Goal: Task Accomplishment & Management: Use online tool/utility

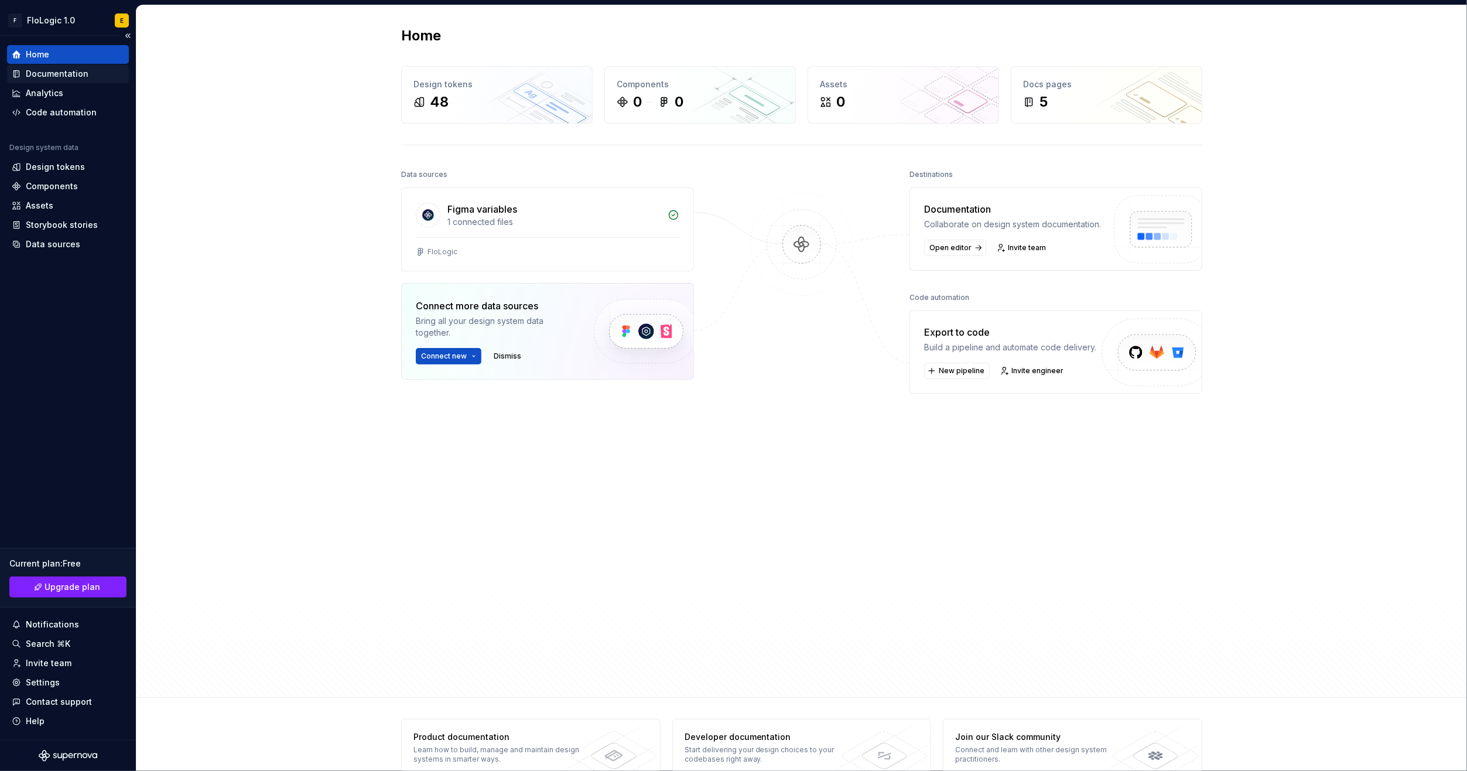
click at [66, 75] on div "Documentation" at bounding box center [57, 74] width 63 height 12
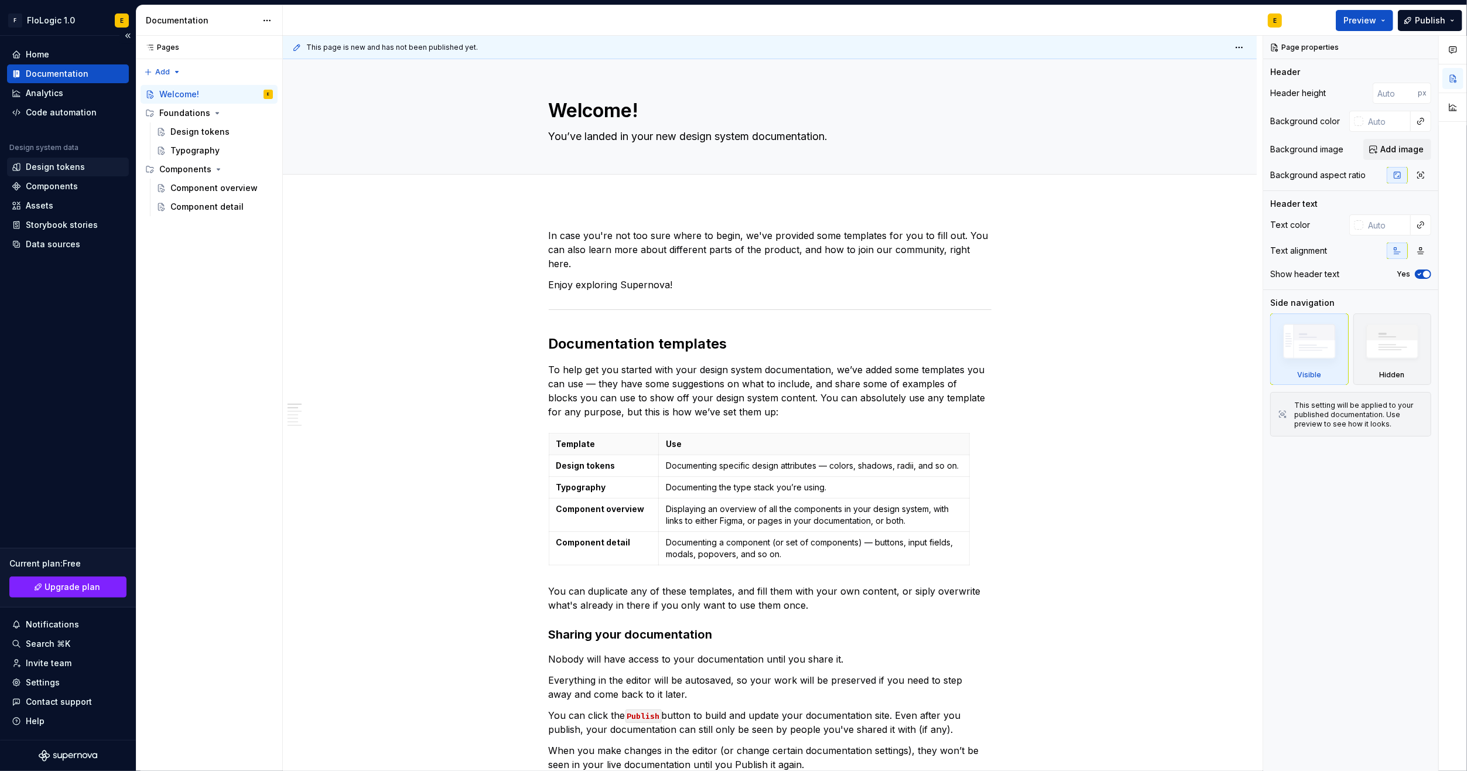
click at [38, 169] on div "Design tokens" at bounding box center [55, 167] width 59 height 12
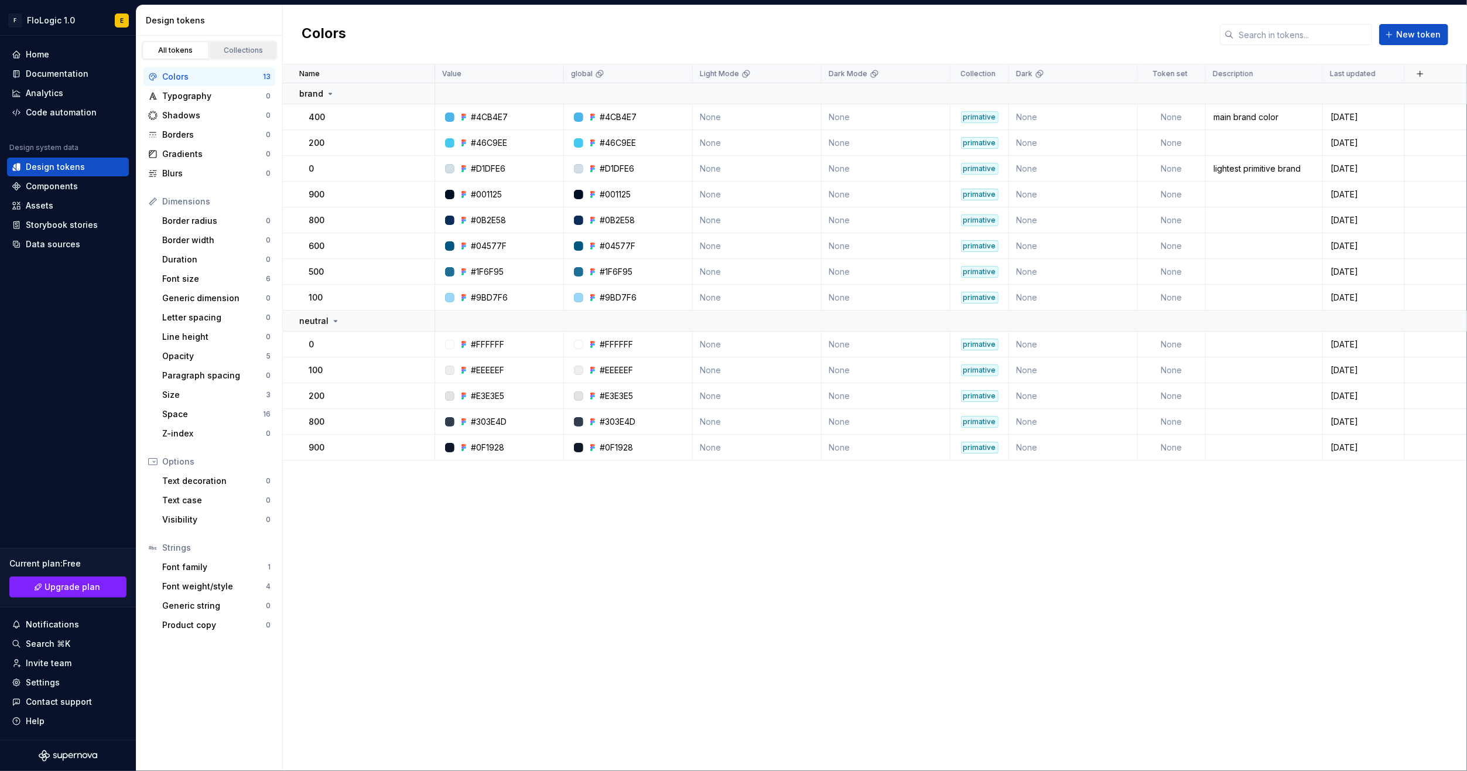
click at [259, 48] on div "Collections" at bounding box center [243, 50] width 59 height 9
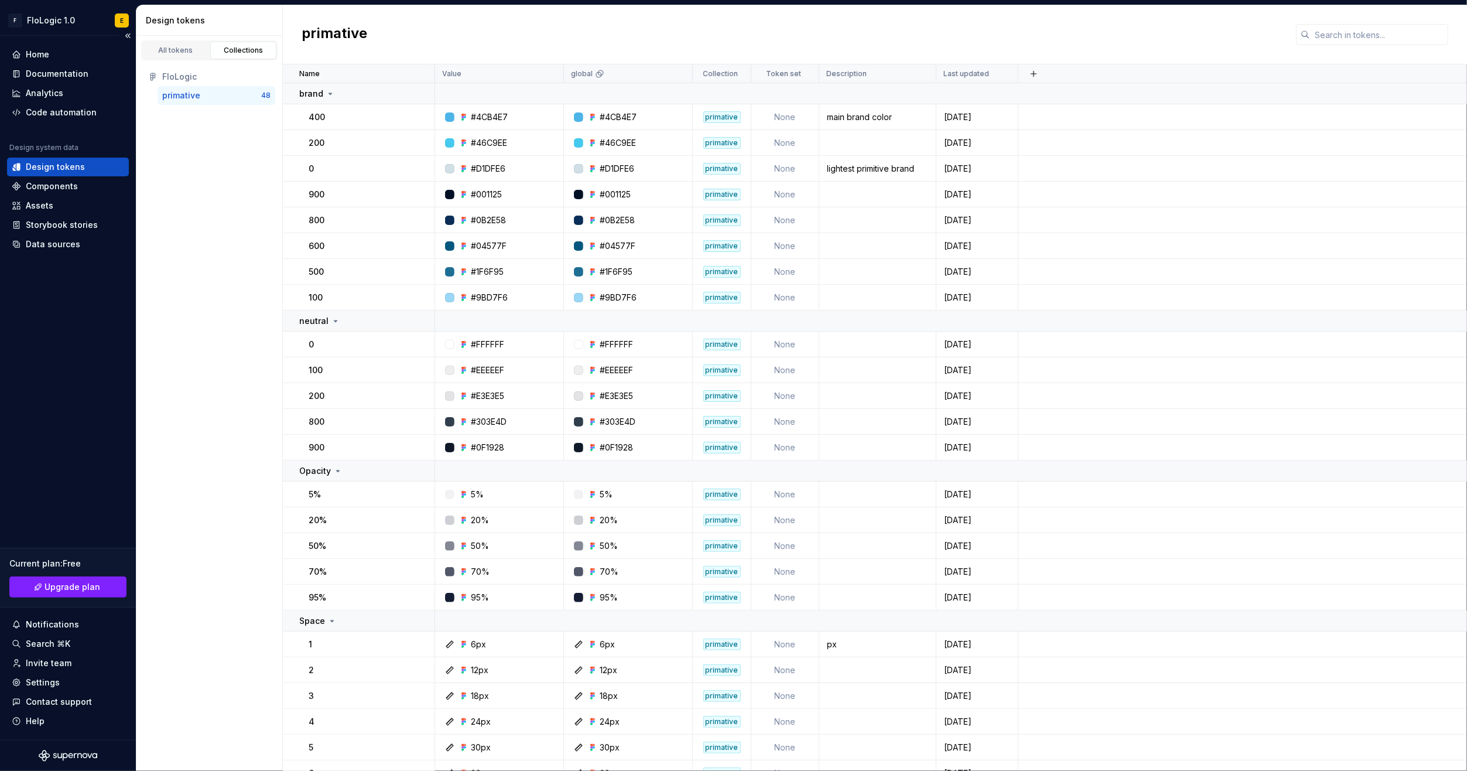
click at [32, 168] on div "Design tokens" at bounding box center [55, 167] width 59 height 12
click at [181, 46] on div "All tokens" at bounding box center [175, 50] width 59 height 9
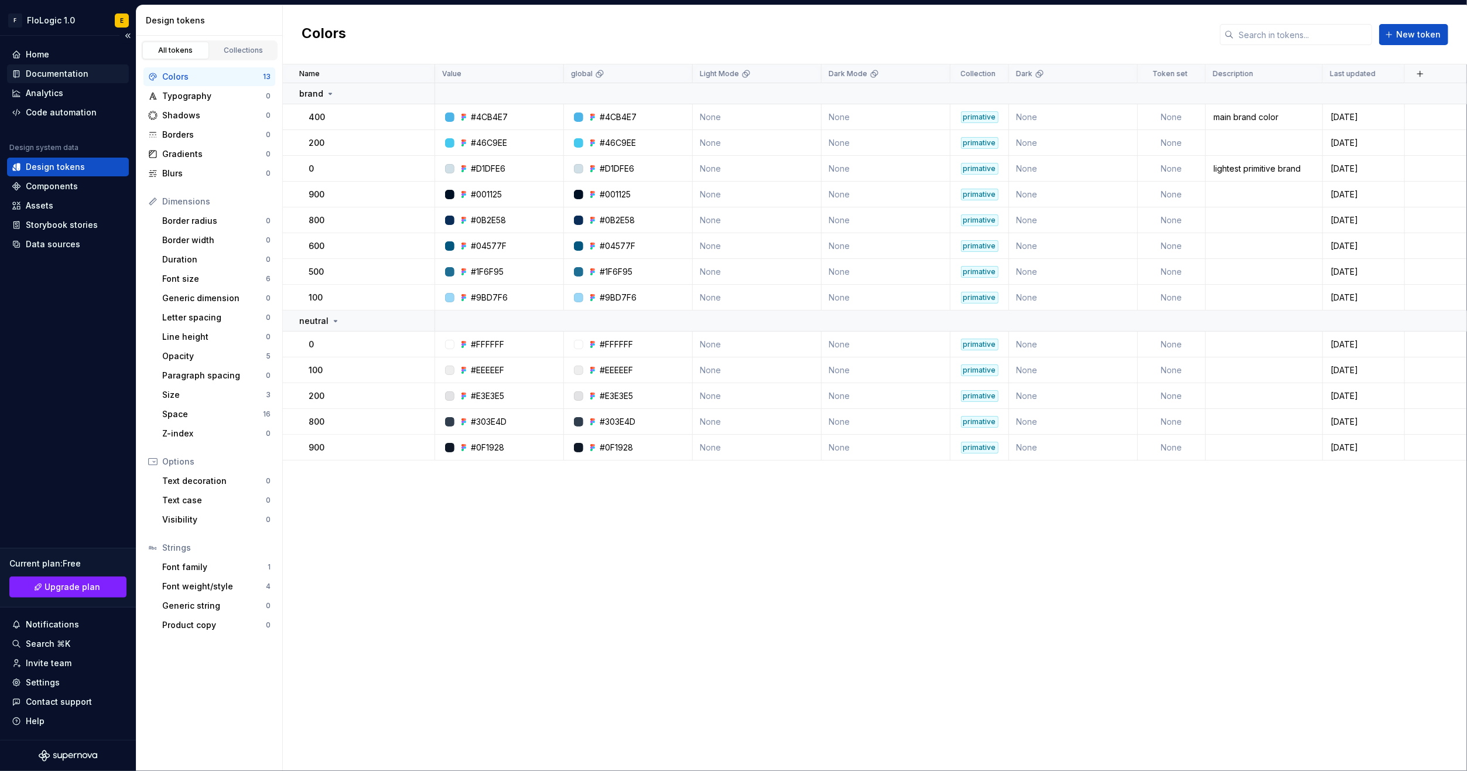
click at [43, 74] on div "Documentation" at bounding box center [57, 74] width 63 height 12
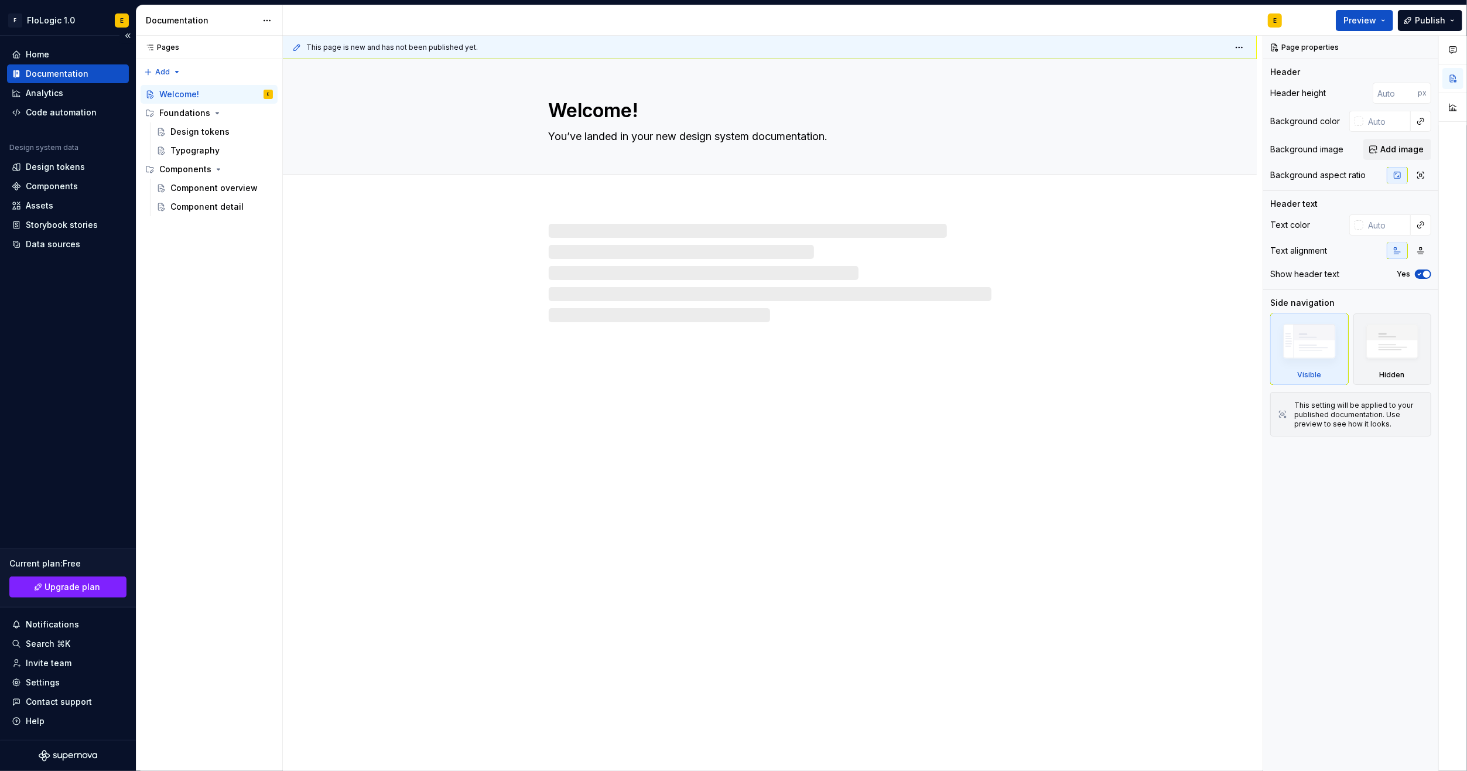
type textarea "*"
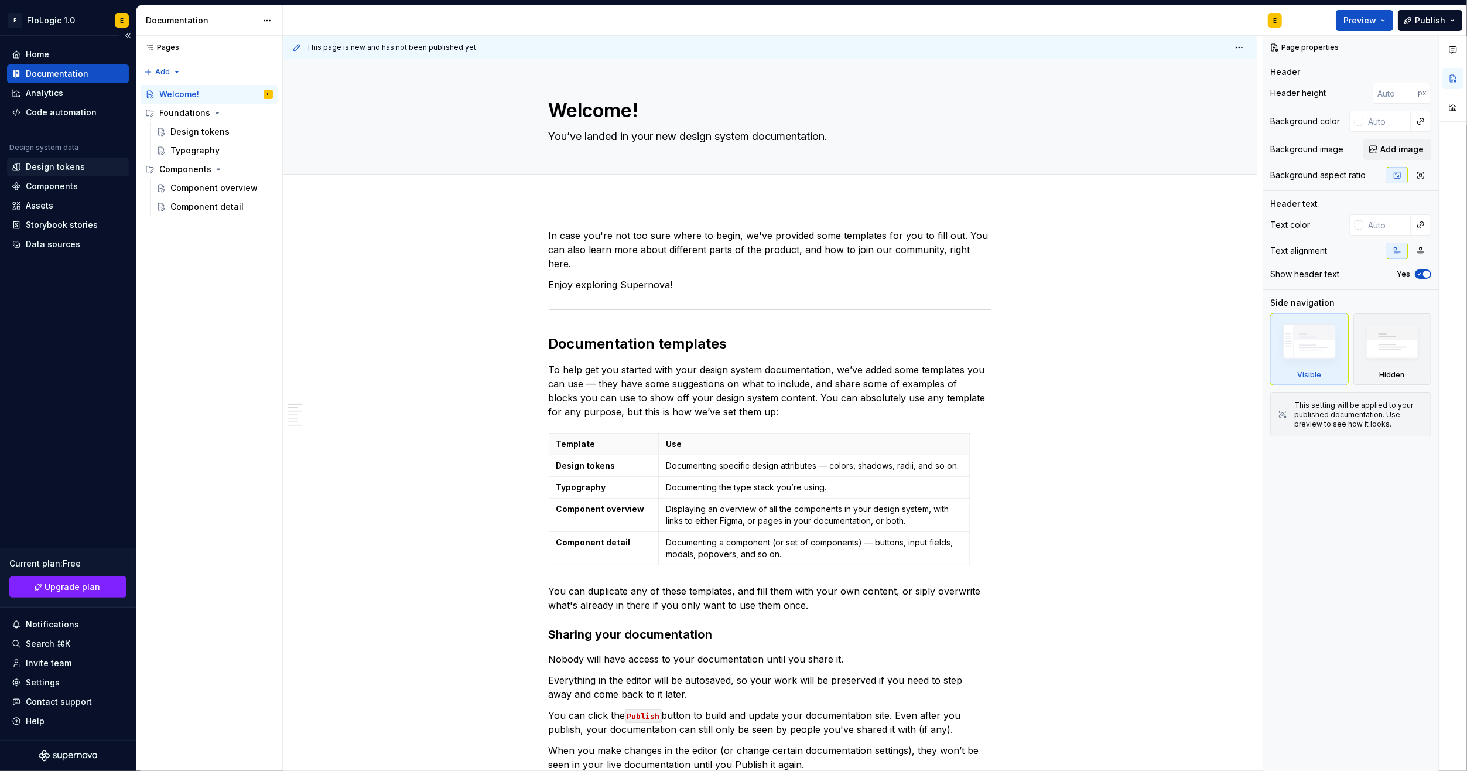
click at [59, 167] on div "Design tokens" at bounding box center [55, 167] width 59 height 12
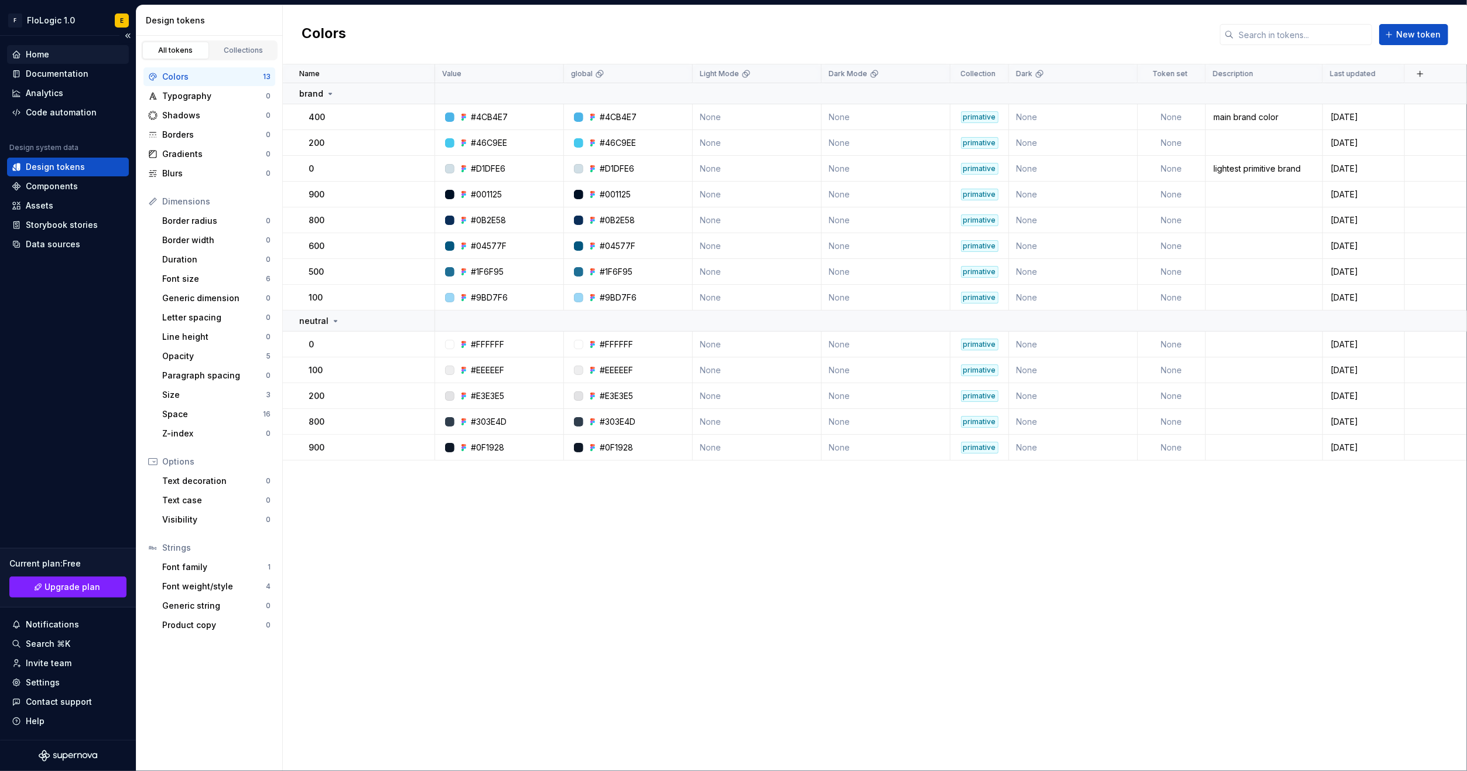
click at [53, 59] on div "Home" at bounding box center [68, 55] width 112 height 12
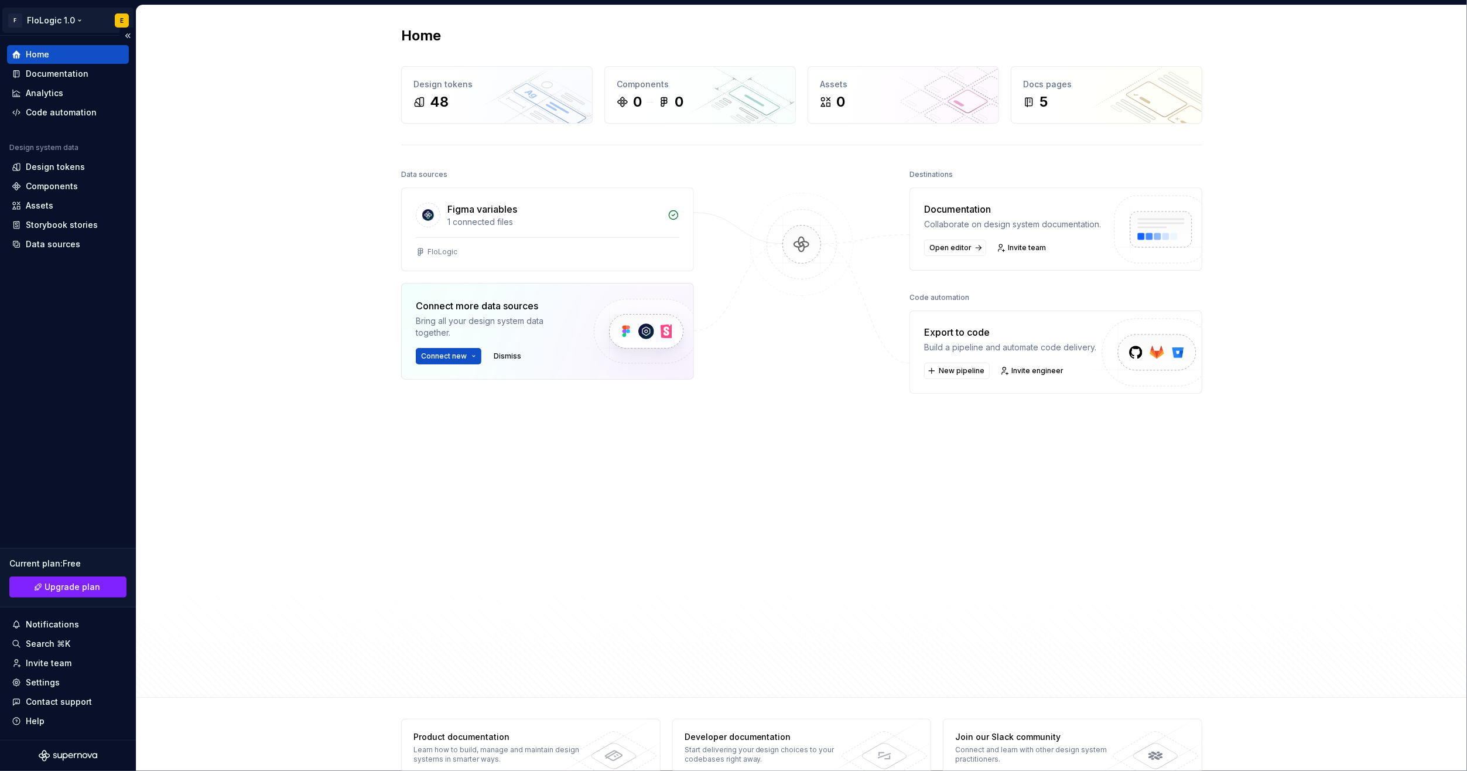
click at [61, 22] on html "F FloLogic 1.0 E Home Documentation Analytics Code automation Design system dat…" at bounding box center [733, 385] width 1467 height 771
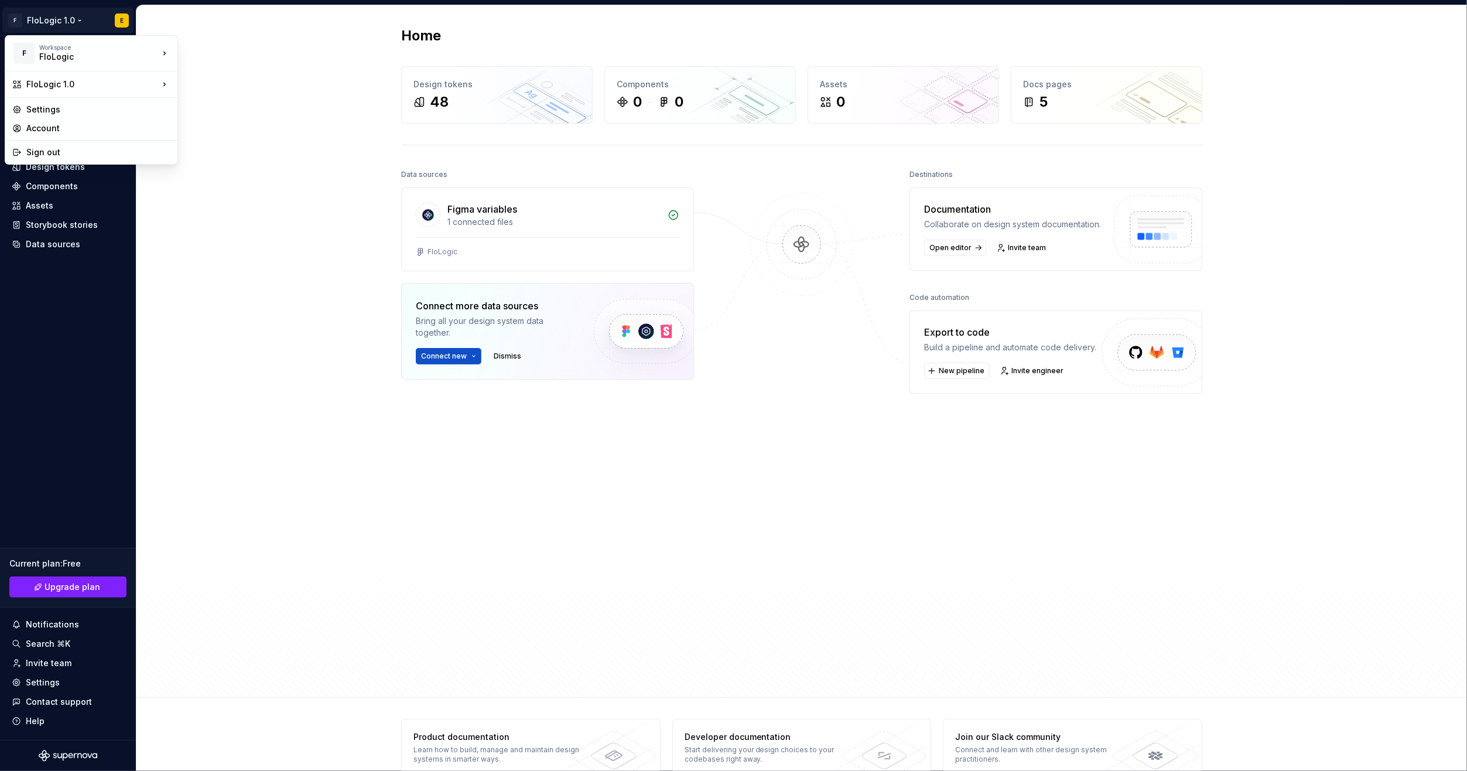
click at [202, 638] on html "F FloLogic 1.0 E Home Documentation Analytics Code automation Design system dat…" at bounding box center [733, 385] width 1467 height 771
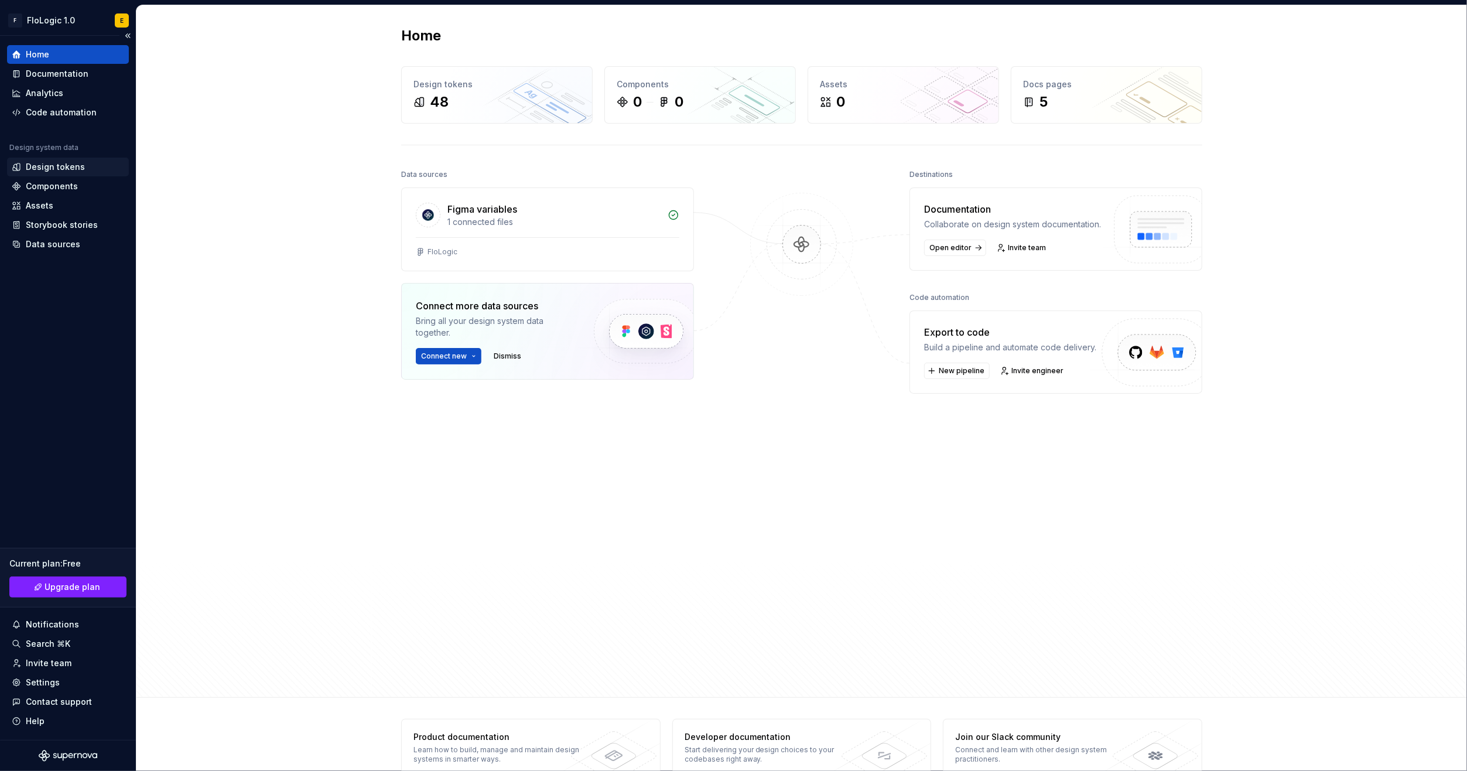
click at [37, 164] on div "Design tokens" at bounding box center [55, 167] width 59 height 12
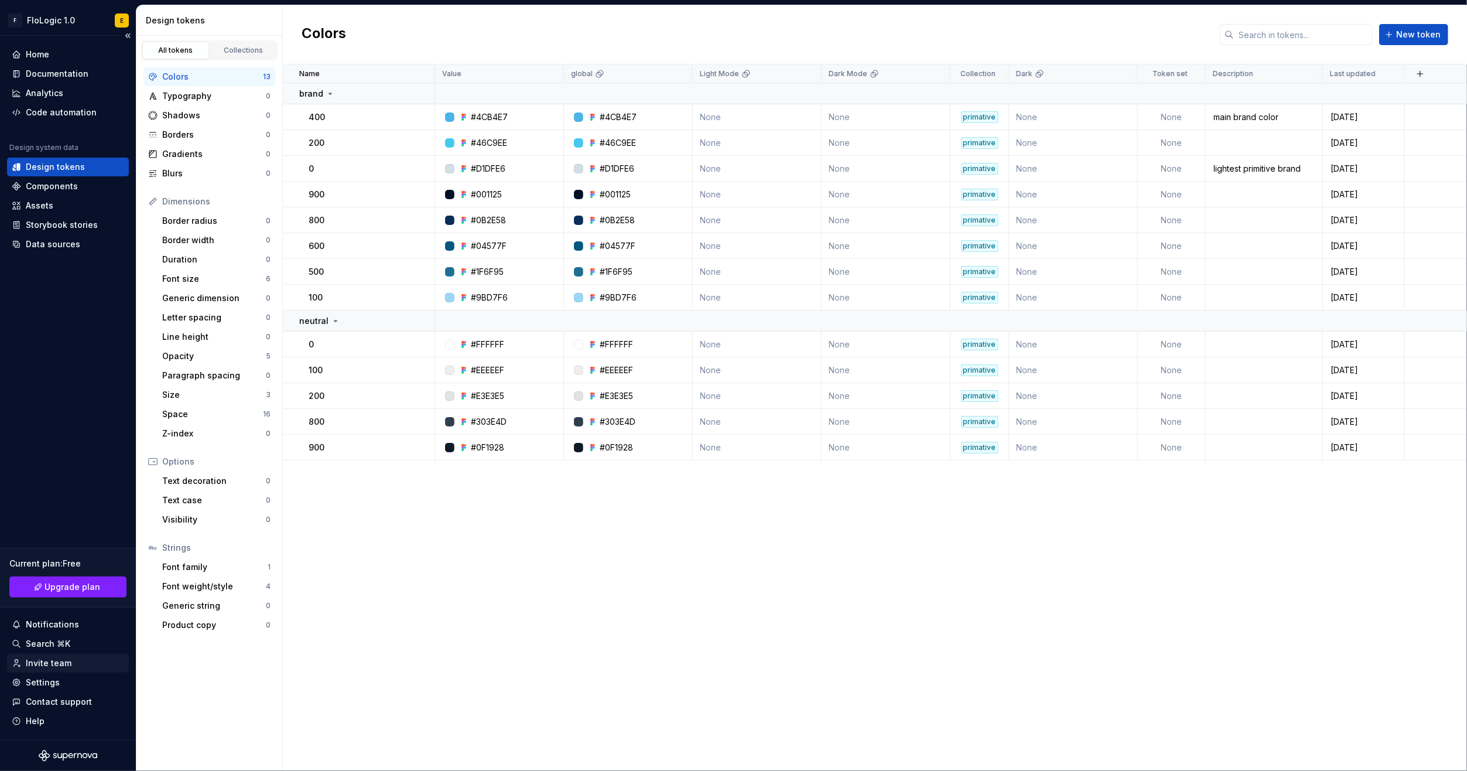
click at [47, 665] on div "Invite team" at bounding box center [49, 663] width 46 height 12
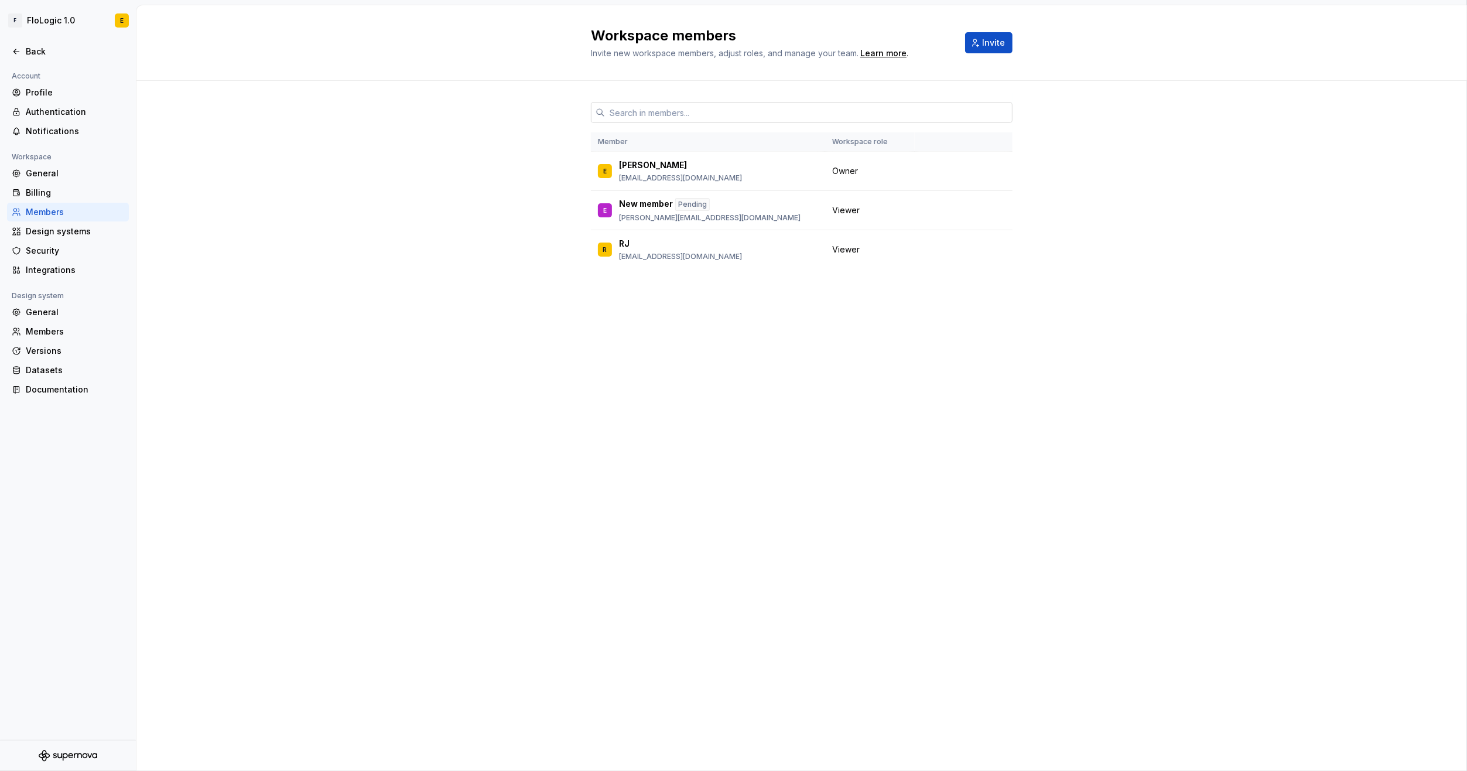
click at [645, 108] on input "text" at bounding box center [808, 112] width 407 height 21
type input "m"
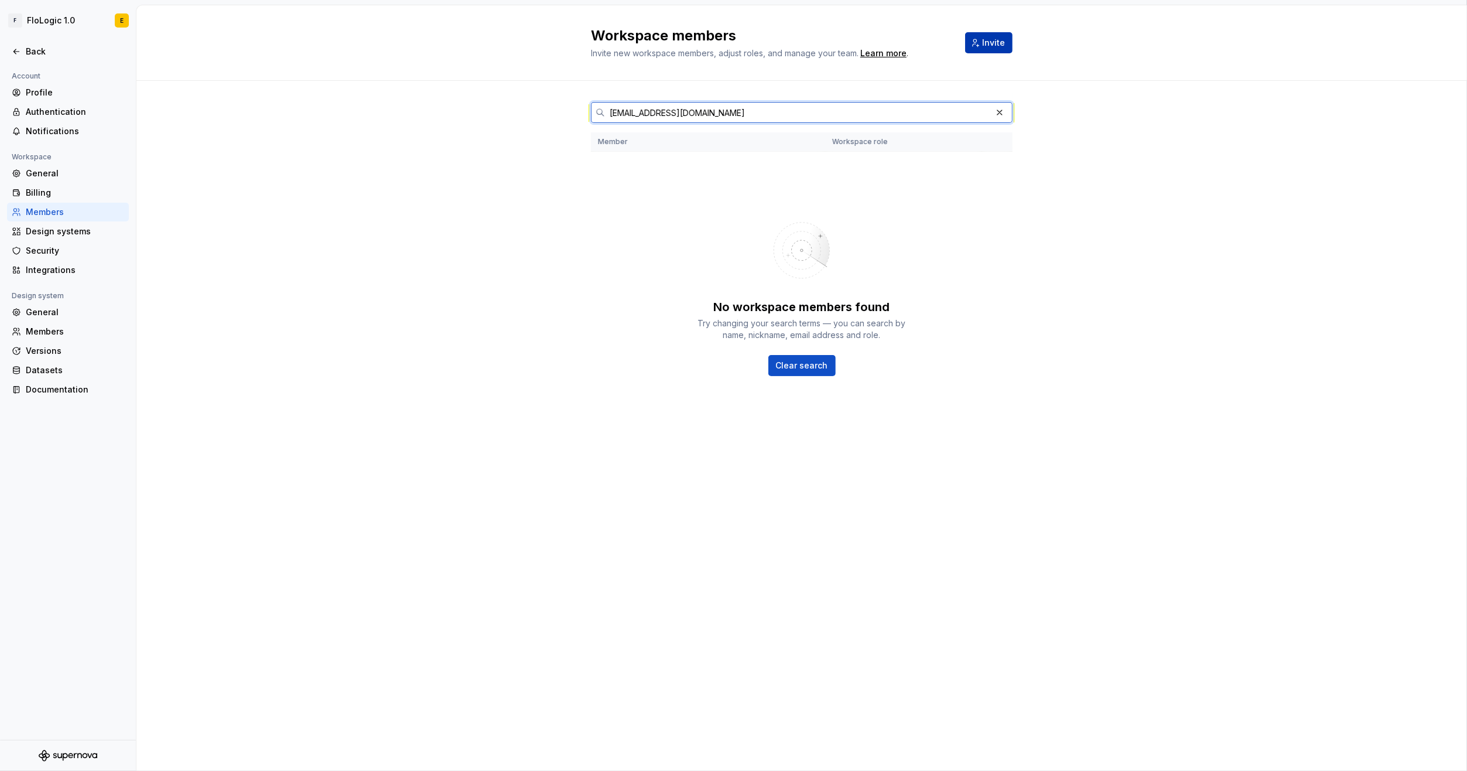
type input "[EMAIL_ADDRESS][DOMAIN_NAME]"
click at [984, 45] on span "Invite" at bounding box center [993, 43] width 23 height 12
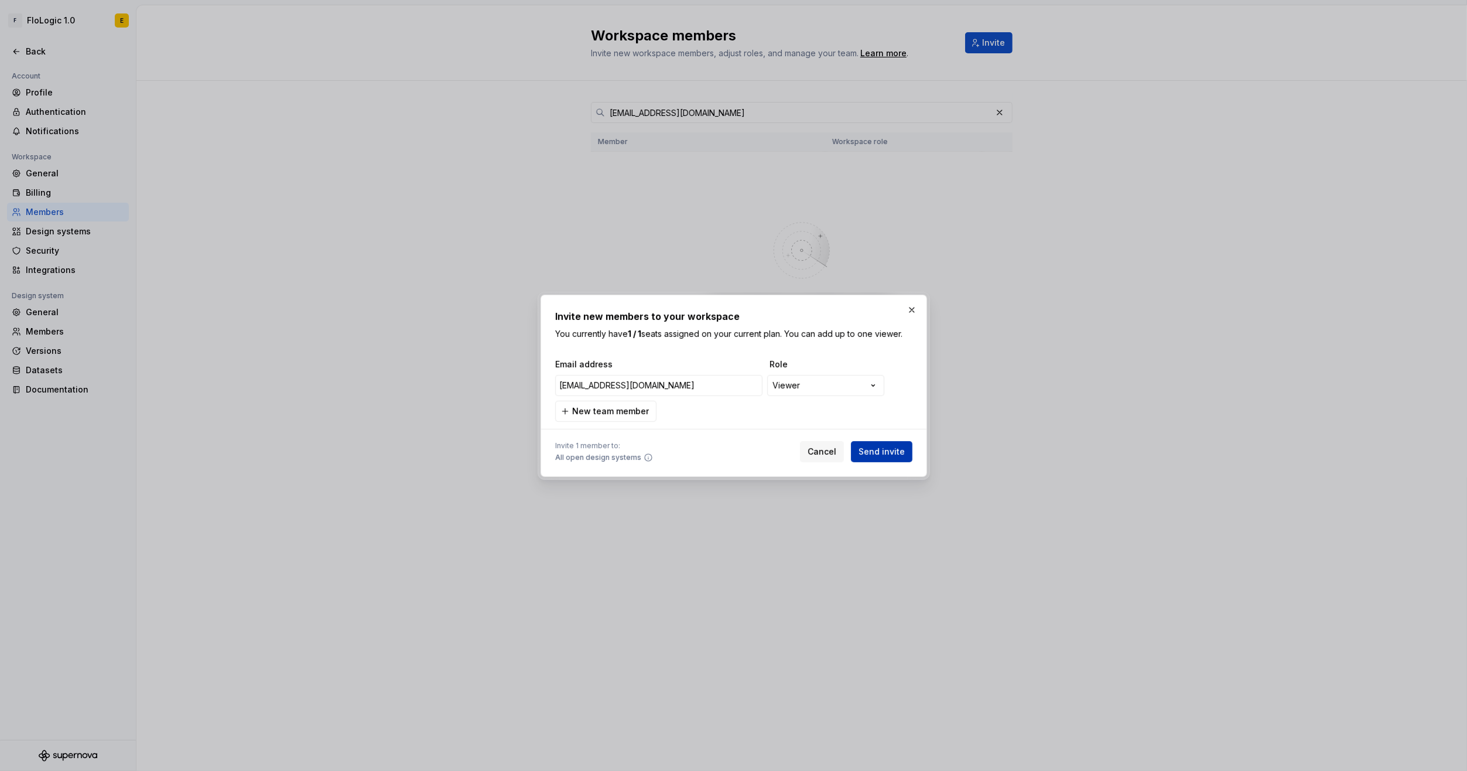
type input "[EMAIL_ADDRESS][DOMAIN_NAME]"
click at [878, 447] on span "Send invite" at bounding box center [881, 452] width 46 height 12
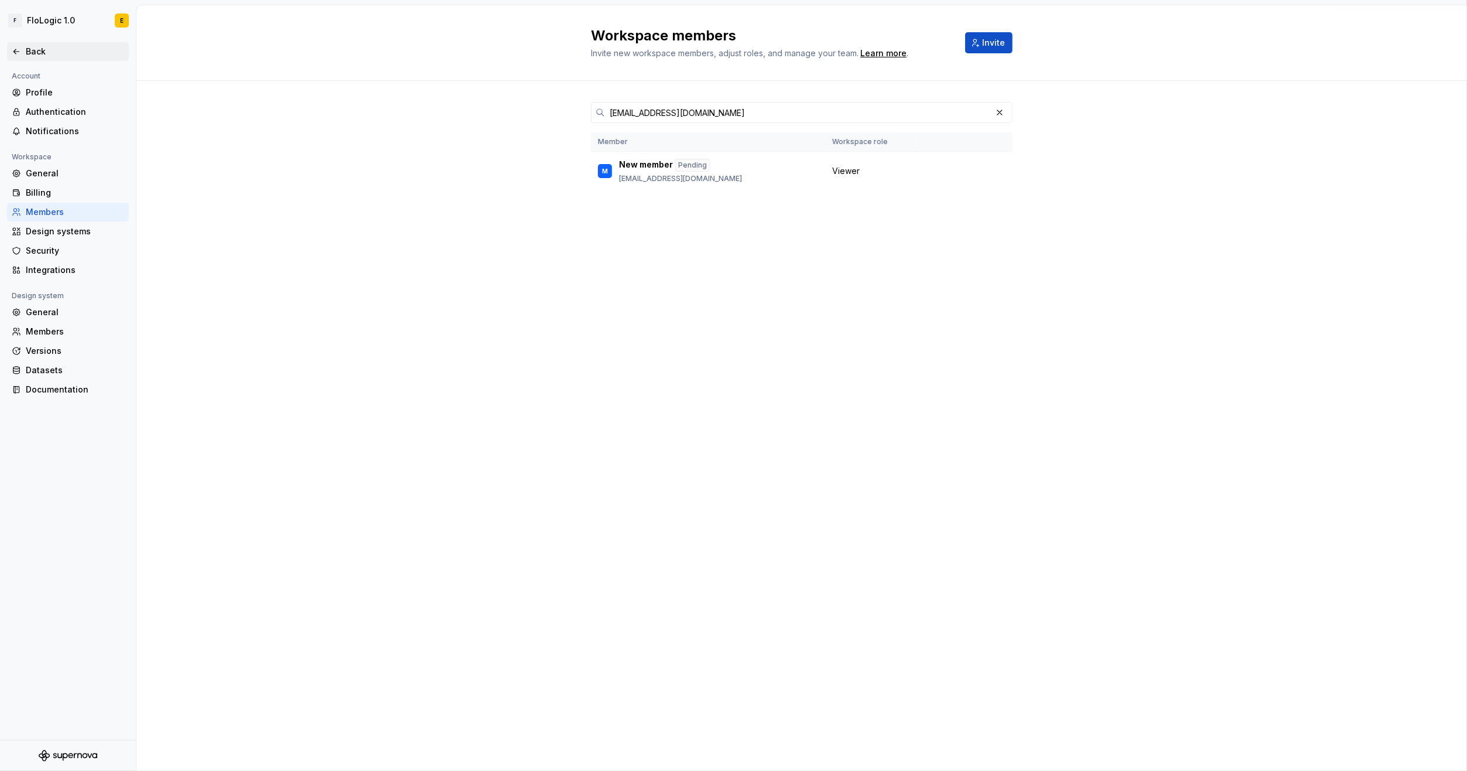
click at [23, 48] on div "Back" at bounding box center [68, 52] width 112 height 12
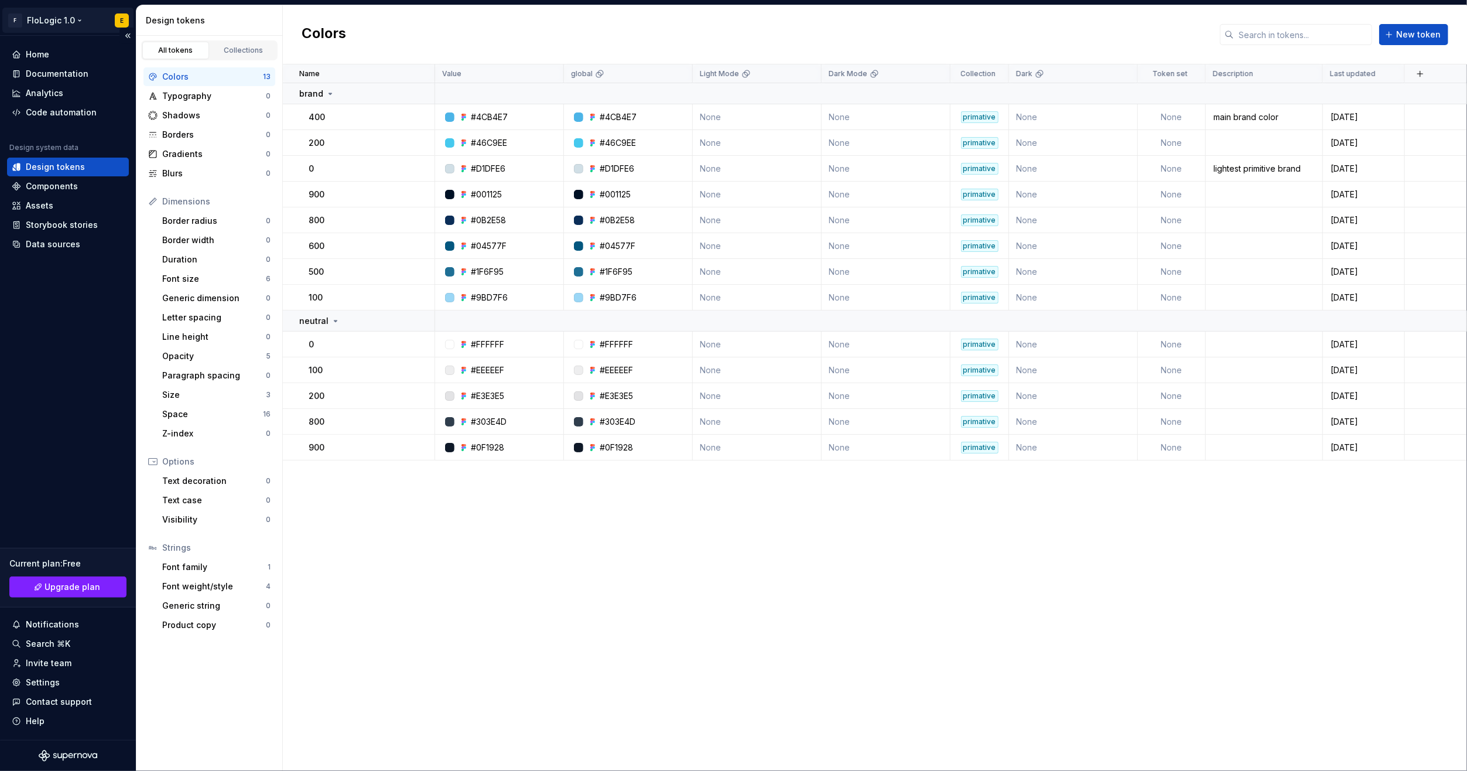
click at [53, 17] on html "F FloLogic 1.0 E Home Documentation Analytics Code automation Design system dat…" at bounding box center [733, 385] width 1467 height 771
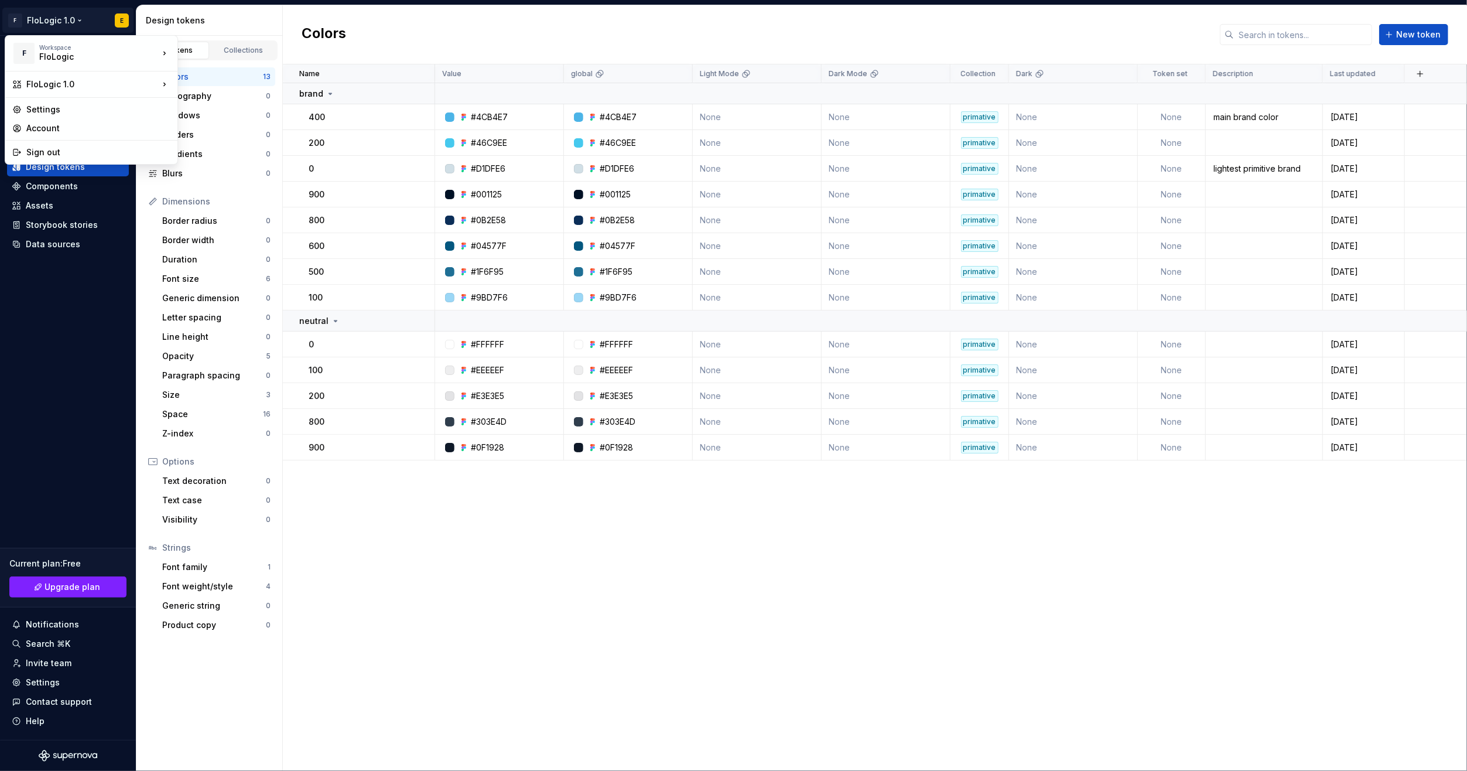
click at [350, 27] on html "F FloLogic 1.0 E Home Documentation Analytics Code automation Design system dat…" at bounding box center [733, 385] width 1467 height 771
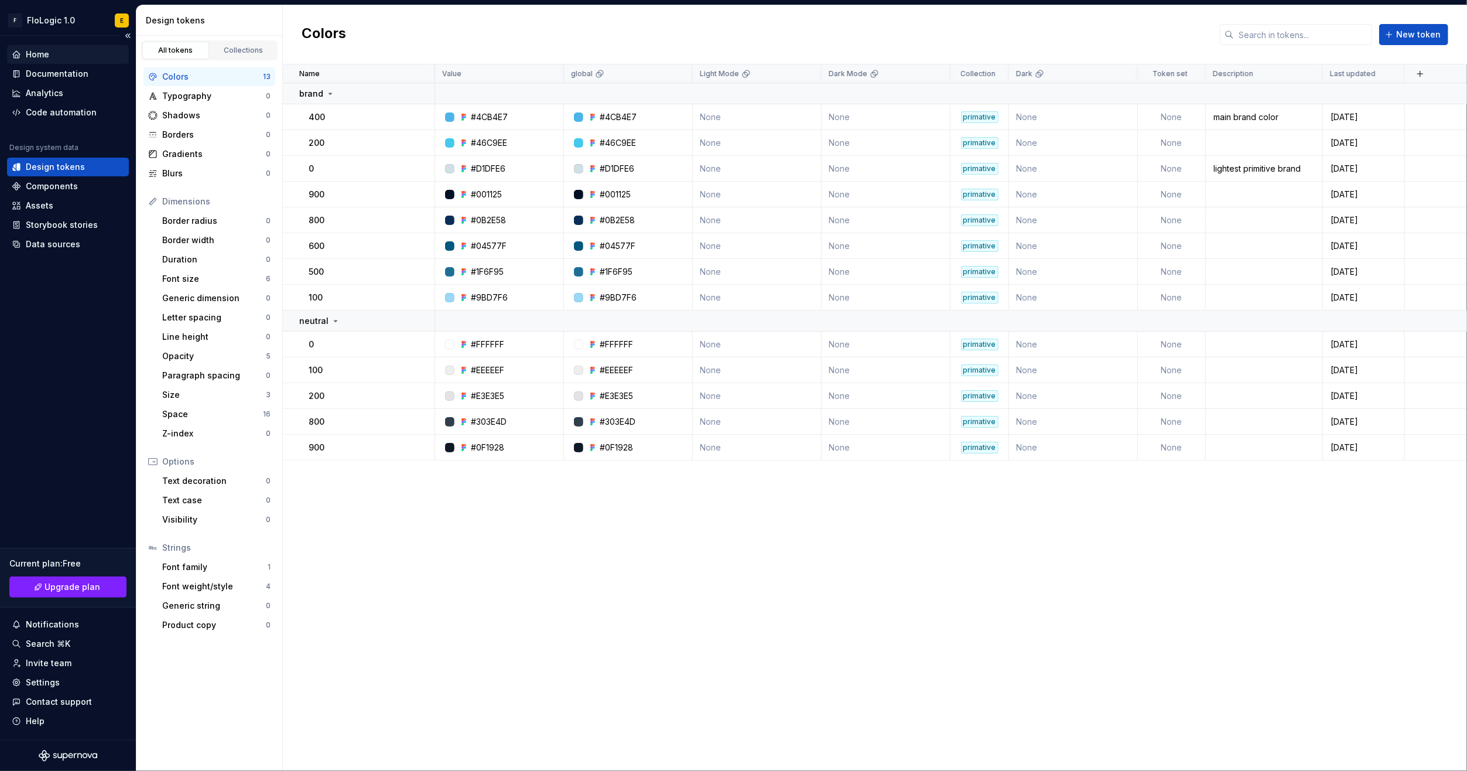
click at [63, 49] on div "Home" at bounding box center [68, 55] width 112 height 12
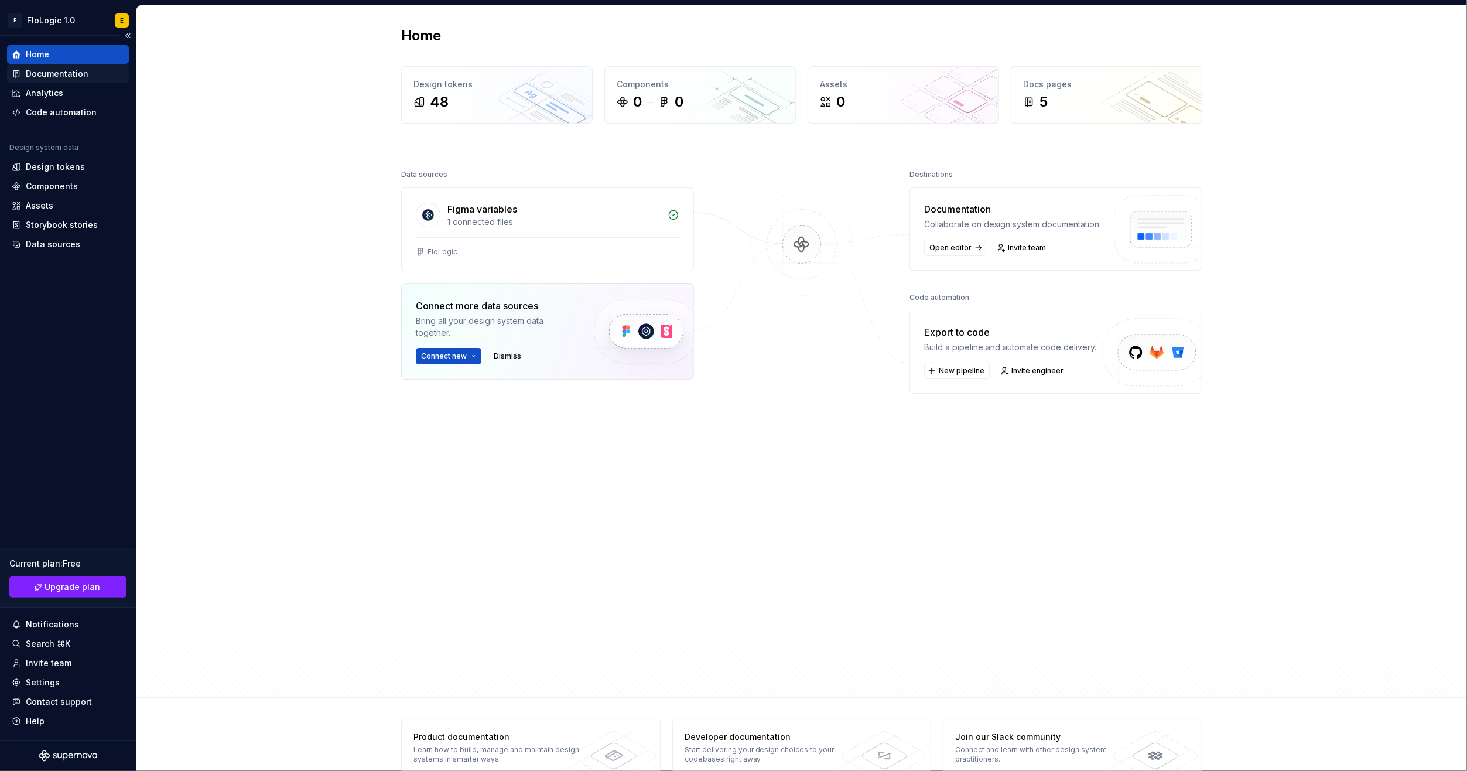
click at [38, 76] on div "Documentation" at bounding box center [57, 74] width 63 height 12
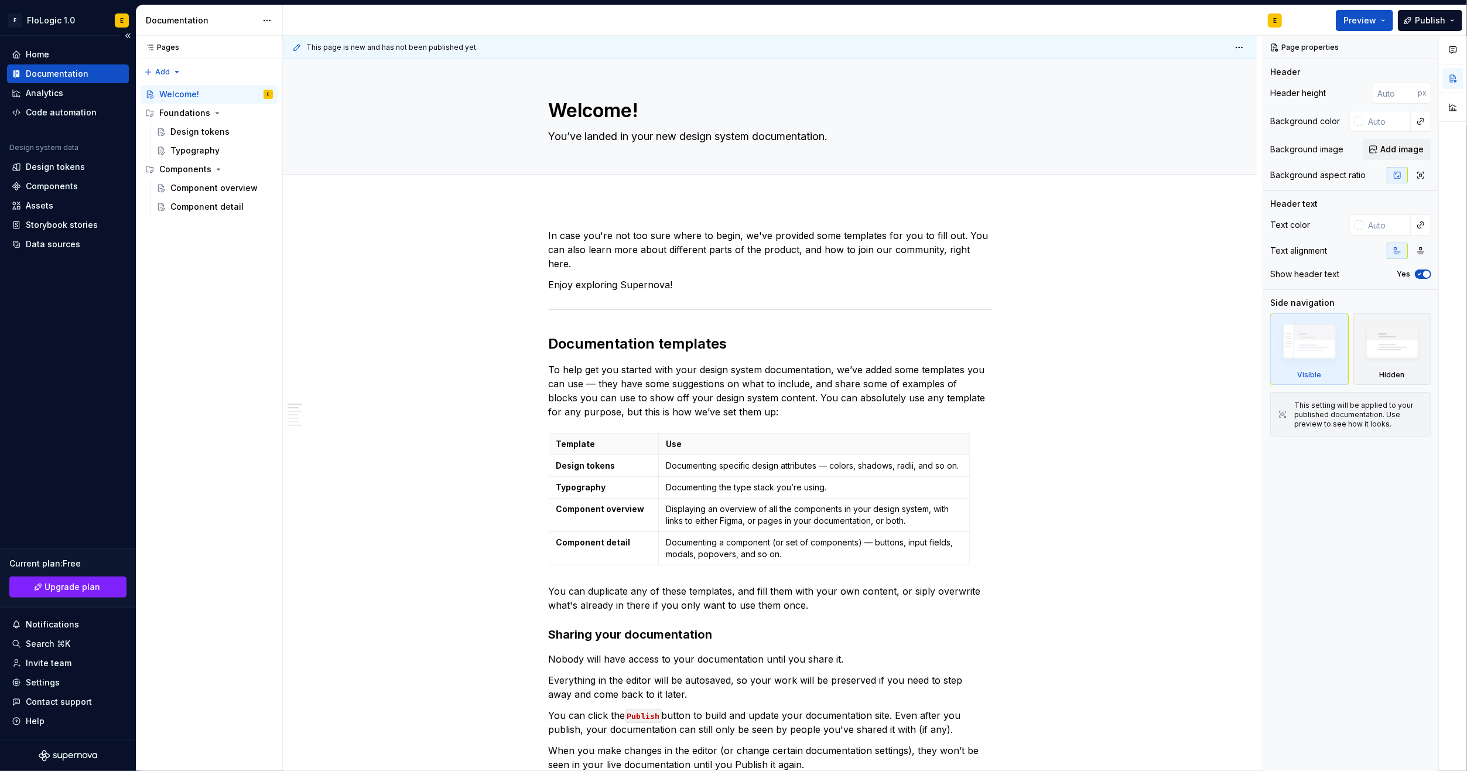
click at [54, 102] on div "Analytics" at bounding box center [68, 93] width 122 height 19
click at [54, 112] on div "Code automation" at bounding box center [61, 113] width 71 height 12
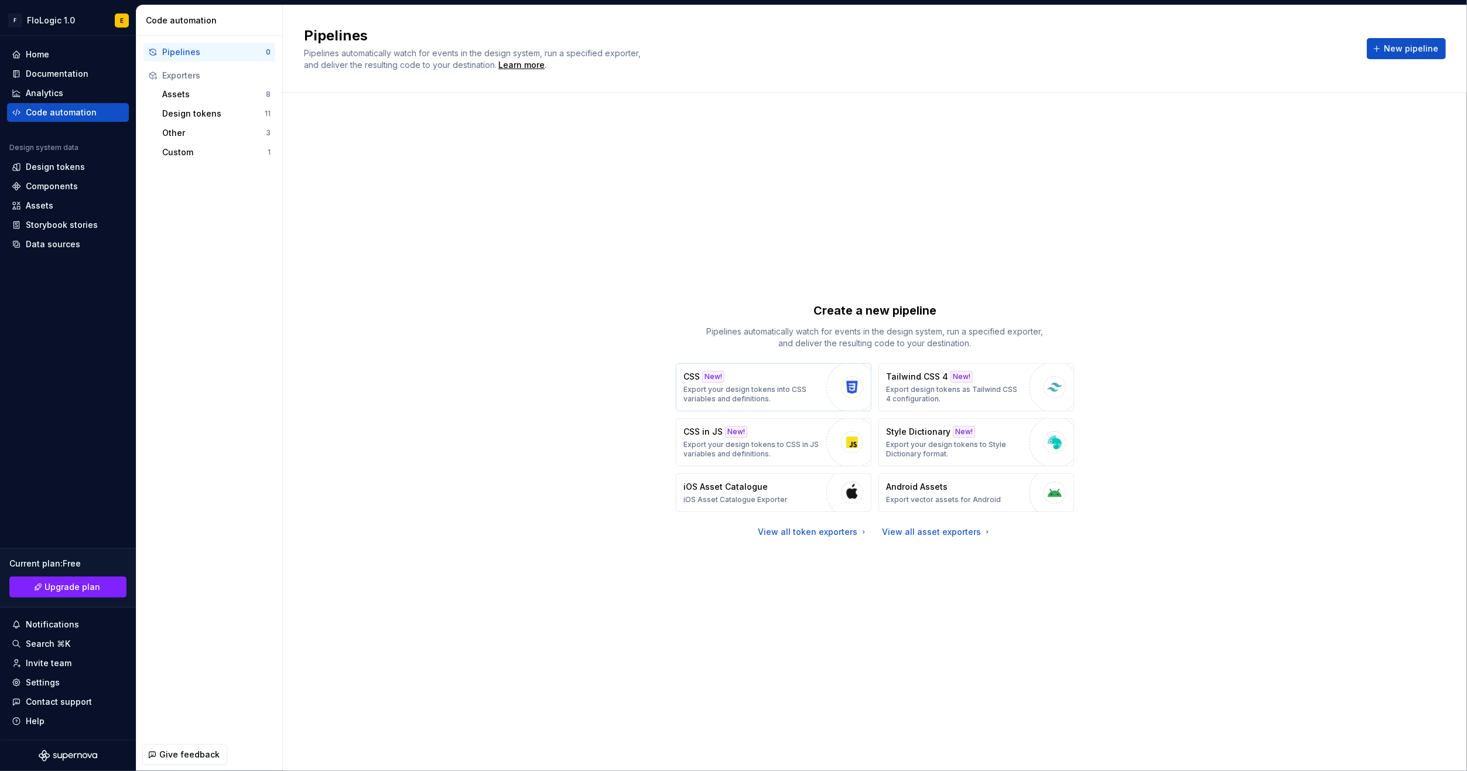
click at [783, 365] on button "CSS New! Export your design tokens into CSS variables and definitions." at bounding box center [774, 387] width 196 height 48
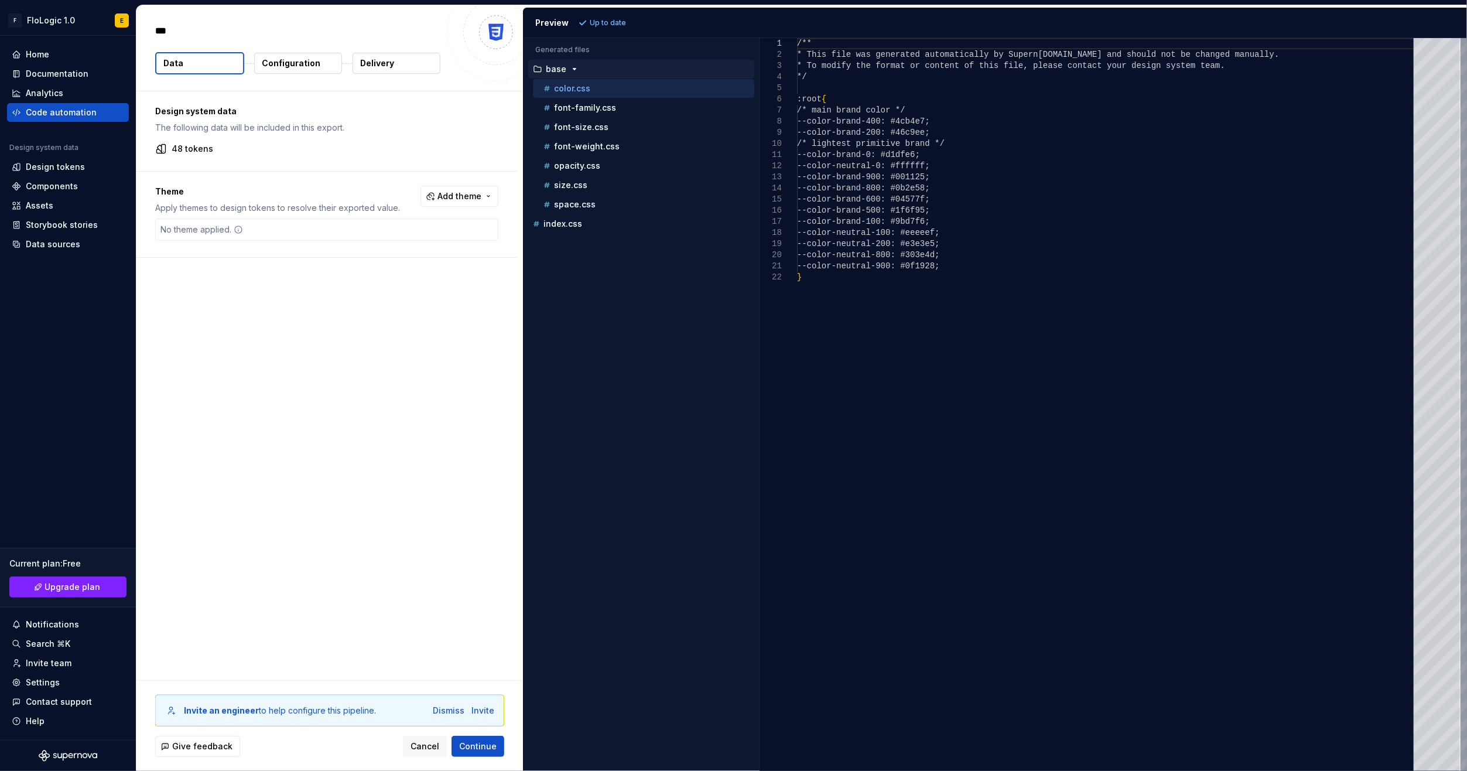
type textarea "*"
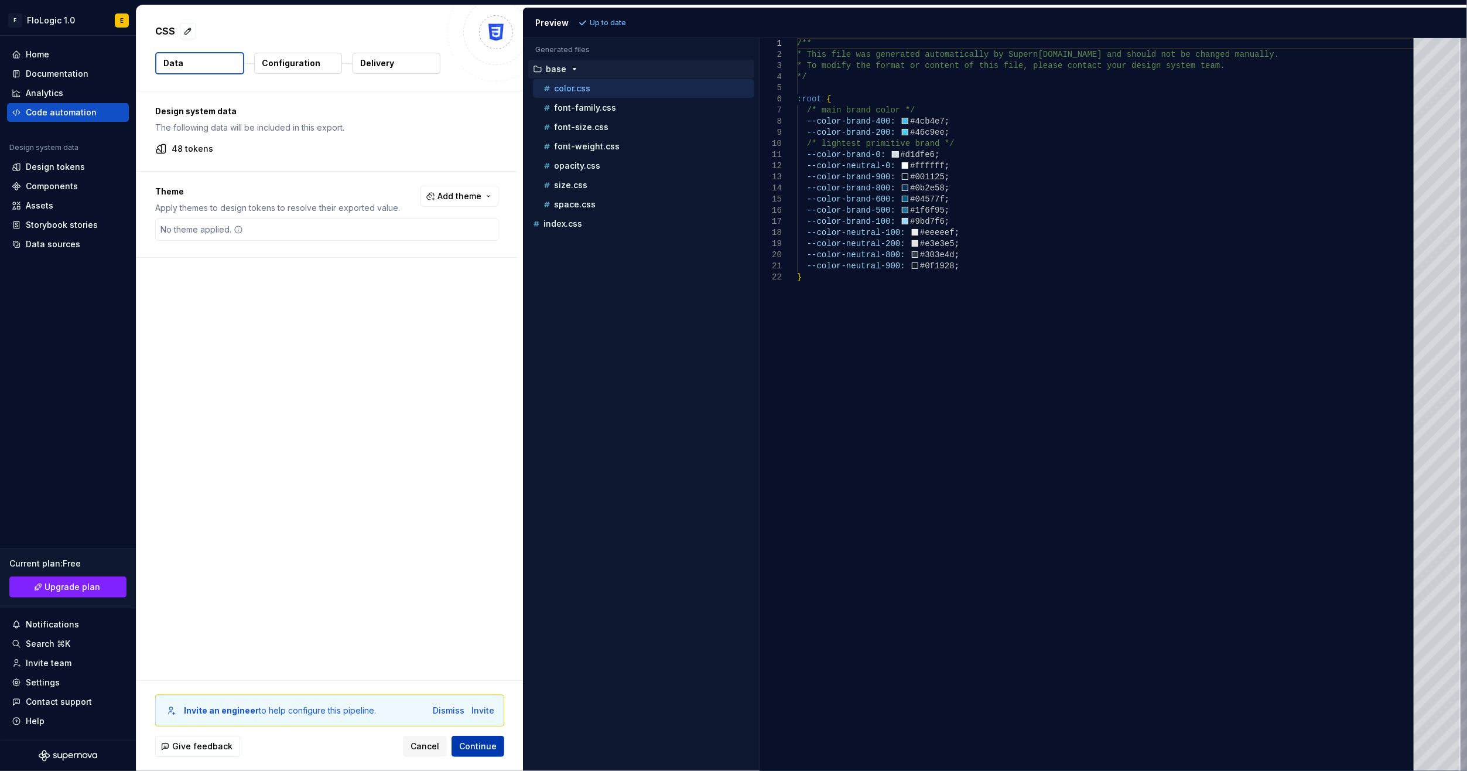
click at [475, 749] on span "Continue" at bounding box center [477, 746] width 37 height 12
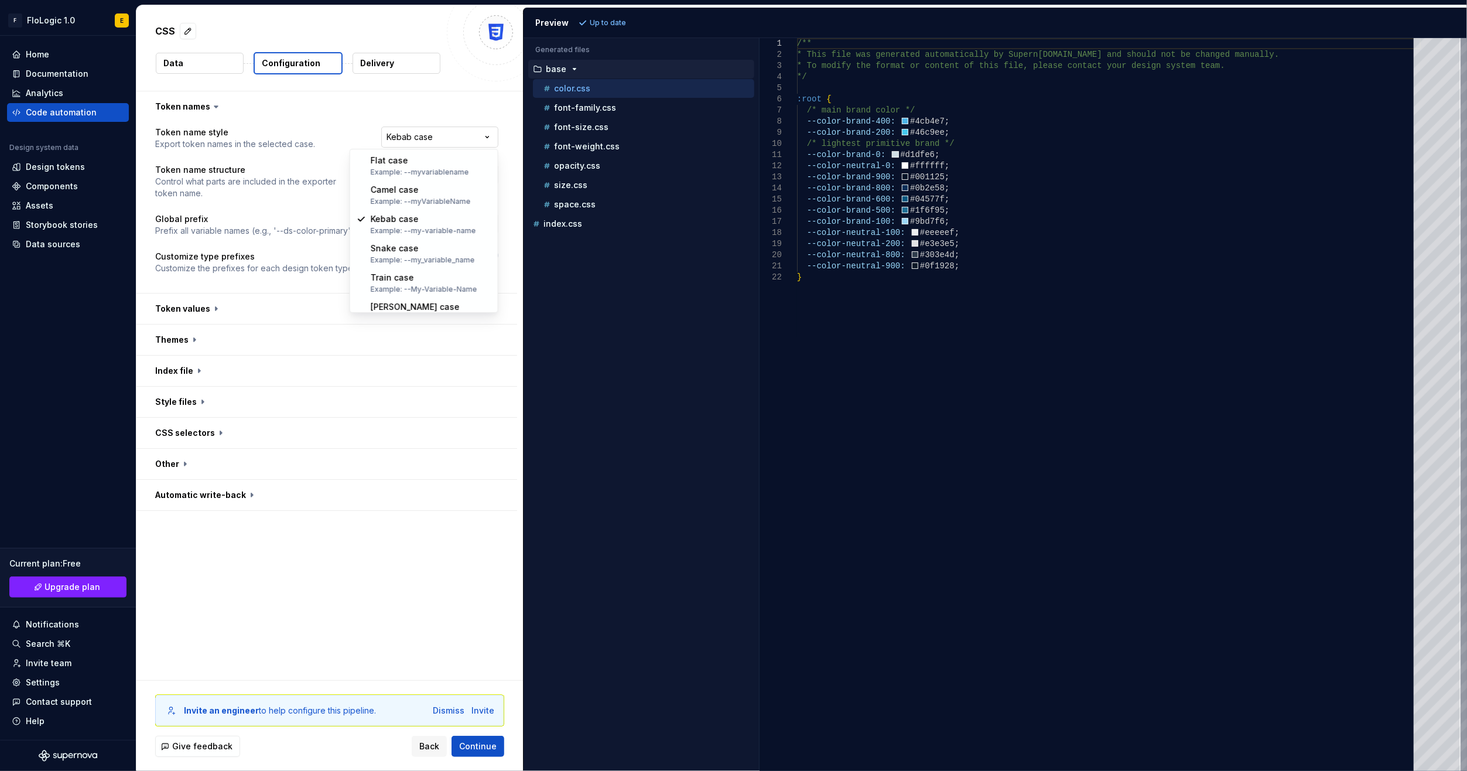
click at [469, 129] on html "**********" at bounding box center [733, 385] width 1467 height 771
click at [444, 168] on html "**********" at bounding box center [733, 385] width 1467 height 771
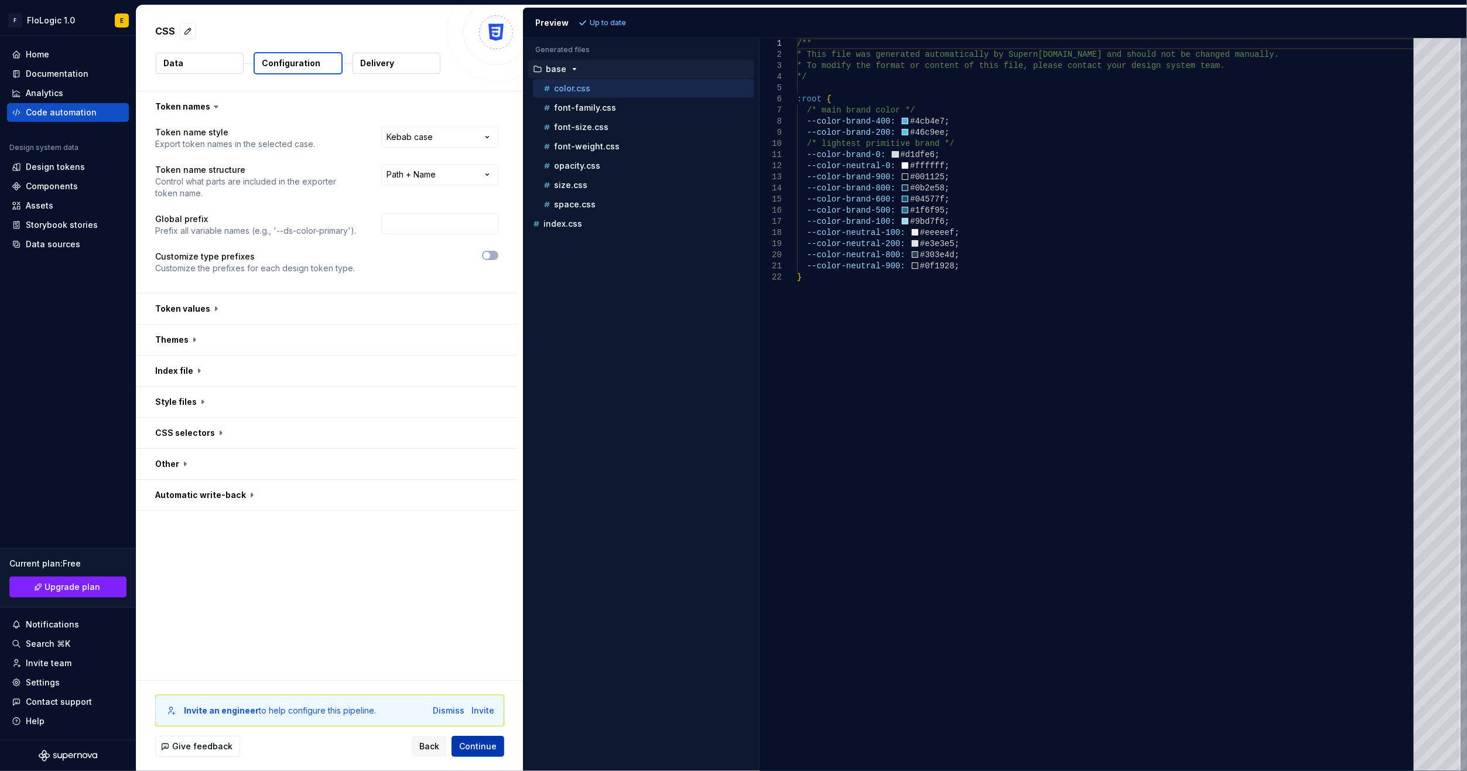
click at [488, 751] on span "Continue" at bounding box center [477, 746] width 37 height 12
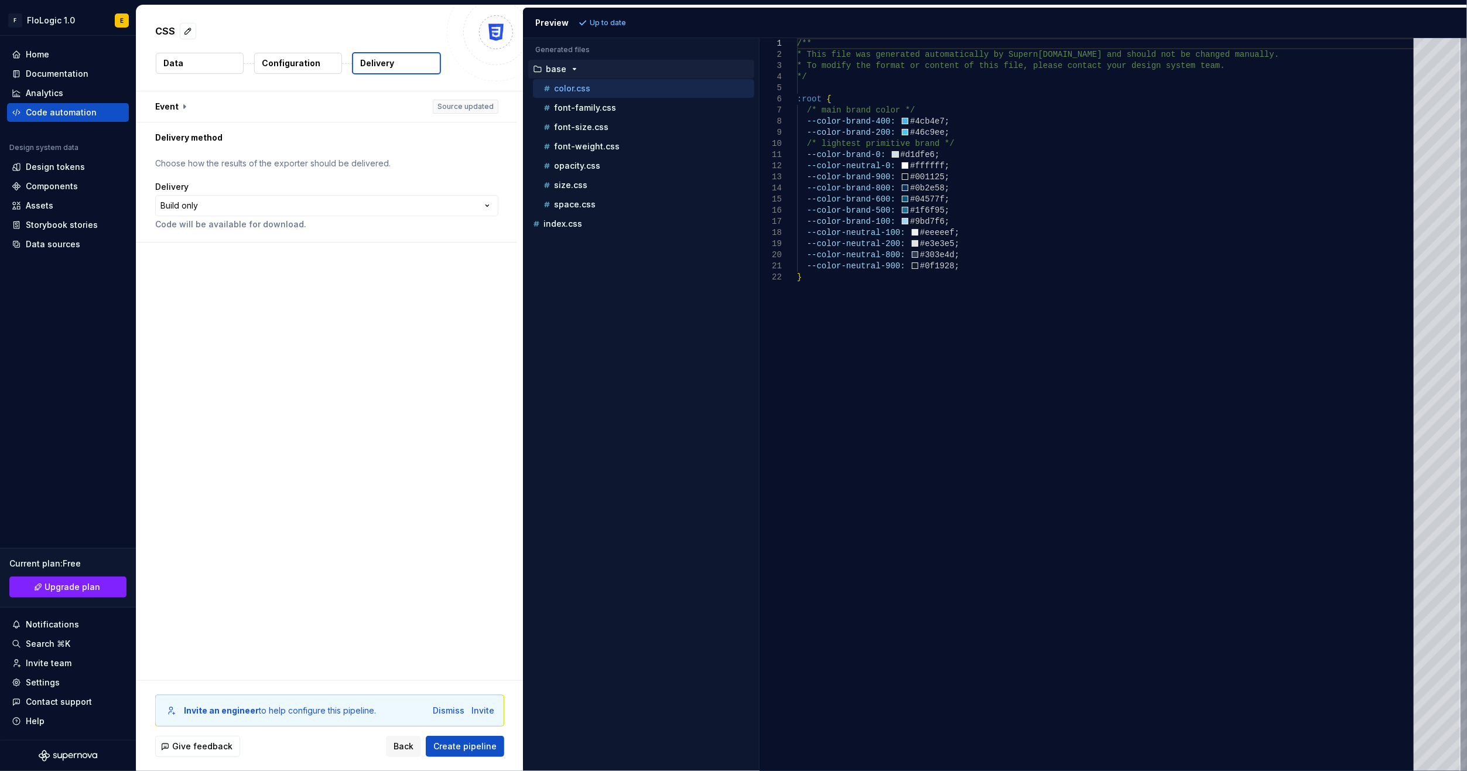
click at [412, 193] on div "**********" at bounding box center [326, 205] width 343 height 49
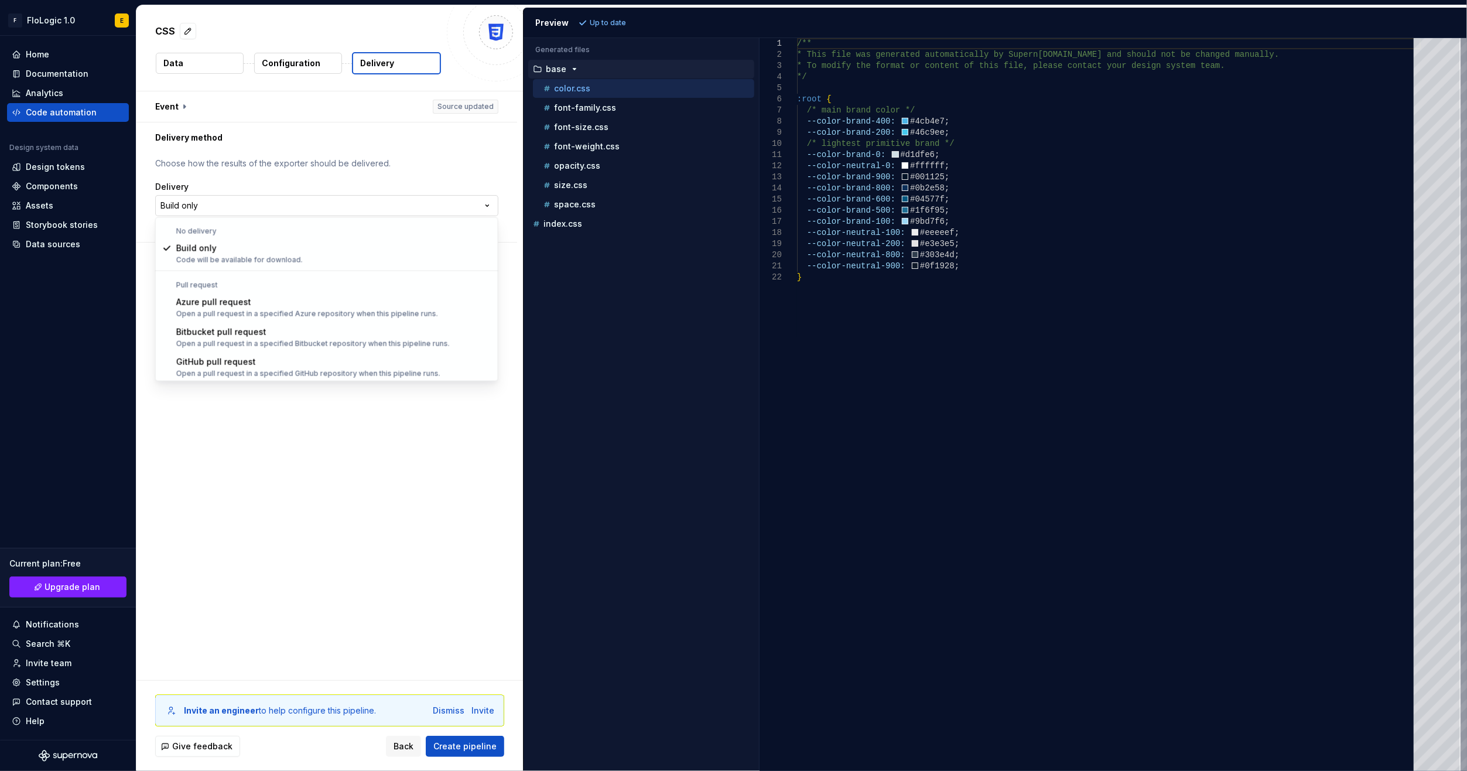
click at [412, 205] on html "**********" at bounding box center [733, 385] width 1467 height 771
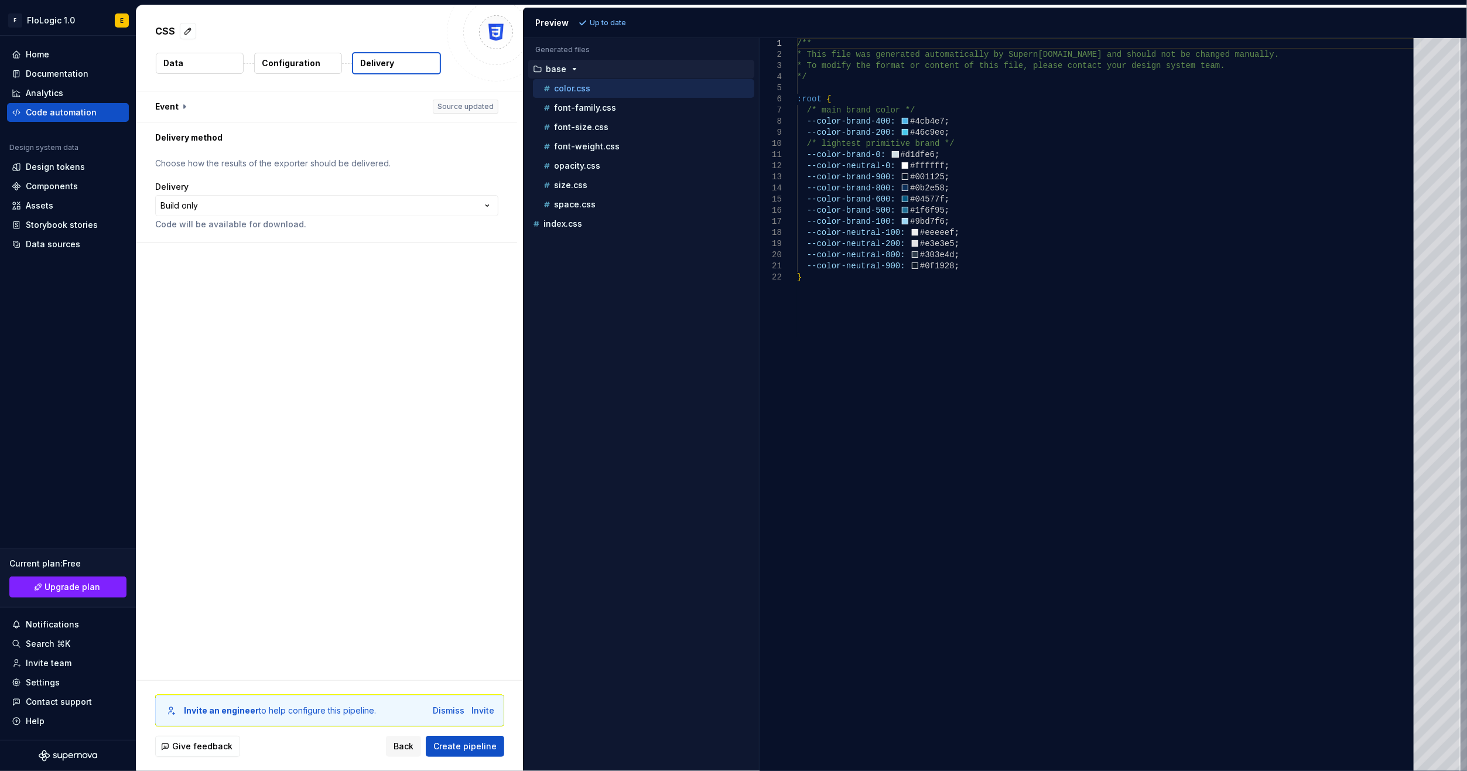
click at [301, 453] on html "**********" at bounding box center [733, 385] width 1467 height 771
click at [490, 749] on span "Create pipeline" at bounding box center [464, 746] width 63 height 12
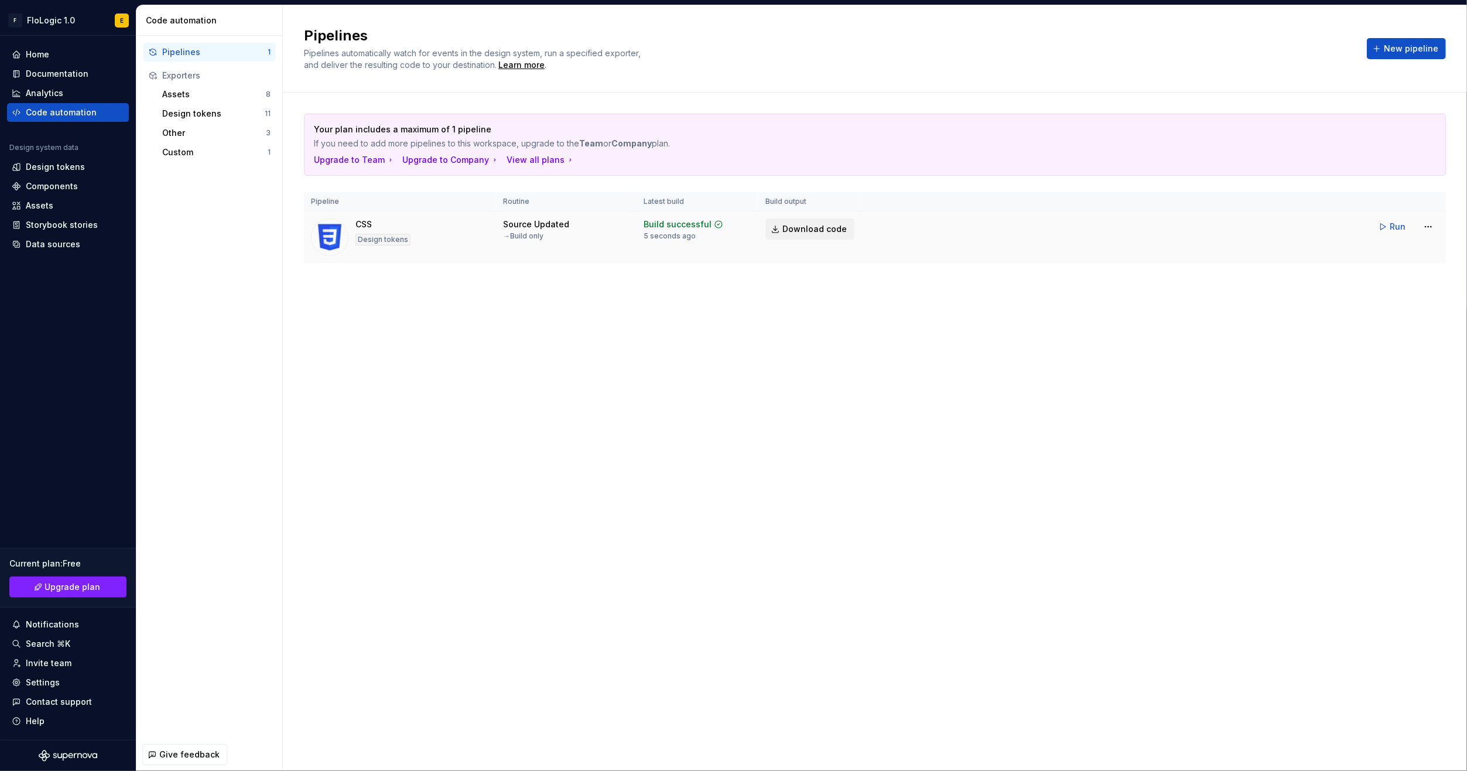
click at [804, 227] on span "Download code" at bounding box center [814, 229] width 64 height 12
click at [1126, 378] on div "Pipelines Pipelines automatically watch for events in the design system, run a …" at bounding box center [875, 387] width 1184 height 765
click at [584, 420] on div "Pipelines Pipelines automatically watch for events in the design system, run a …" at bounding box center [875, 387] width 1184 height 765
